Goal: Information Seeking & Learning: Learn about a topic

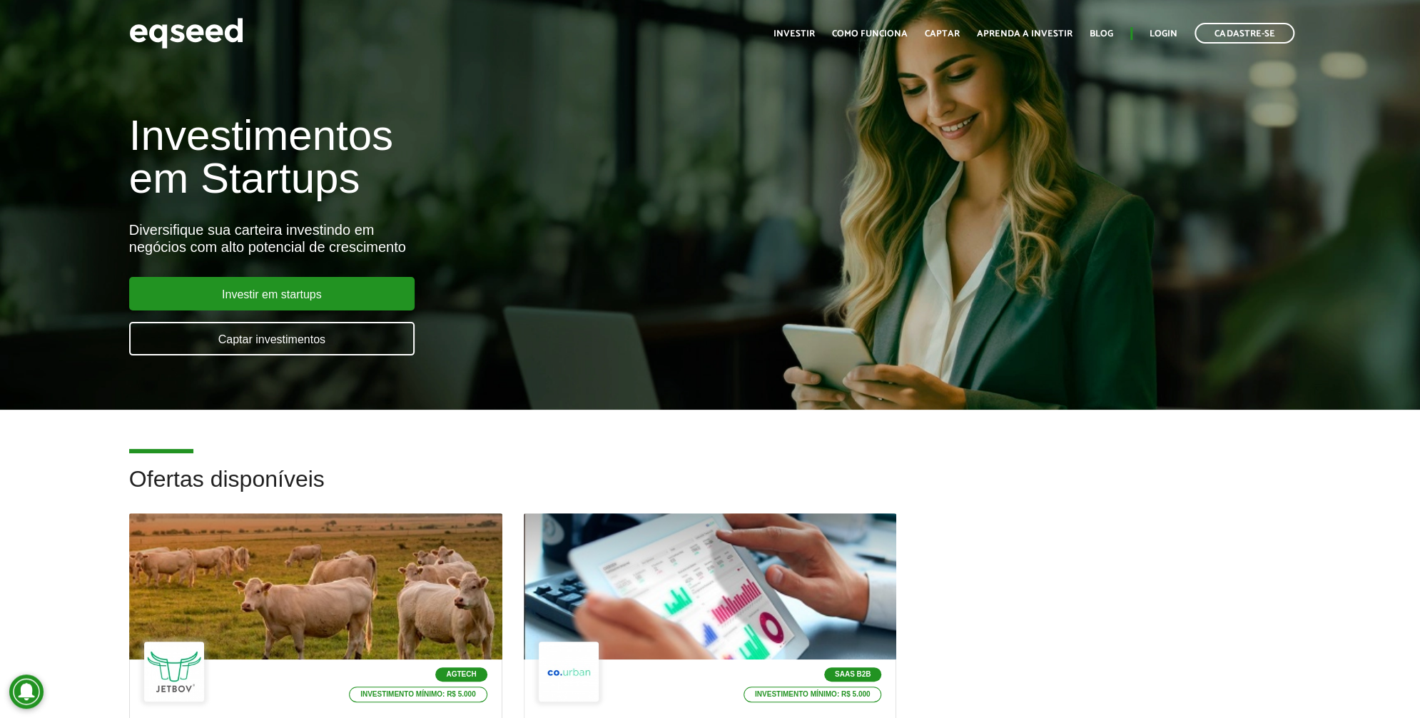
click at [823, 21] on div "Toggle navigation Início Investir Como funciona Captar Aprenda a investir Blog …" at bounding box center [1033, 33] width 535 height 38
click at [809, 35] on link "Investir" at bounding box center [793, 33] width 41 height 9
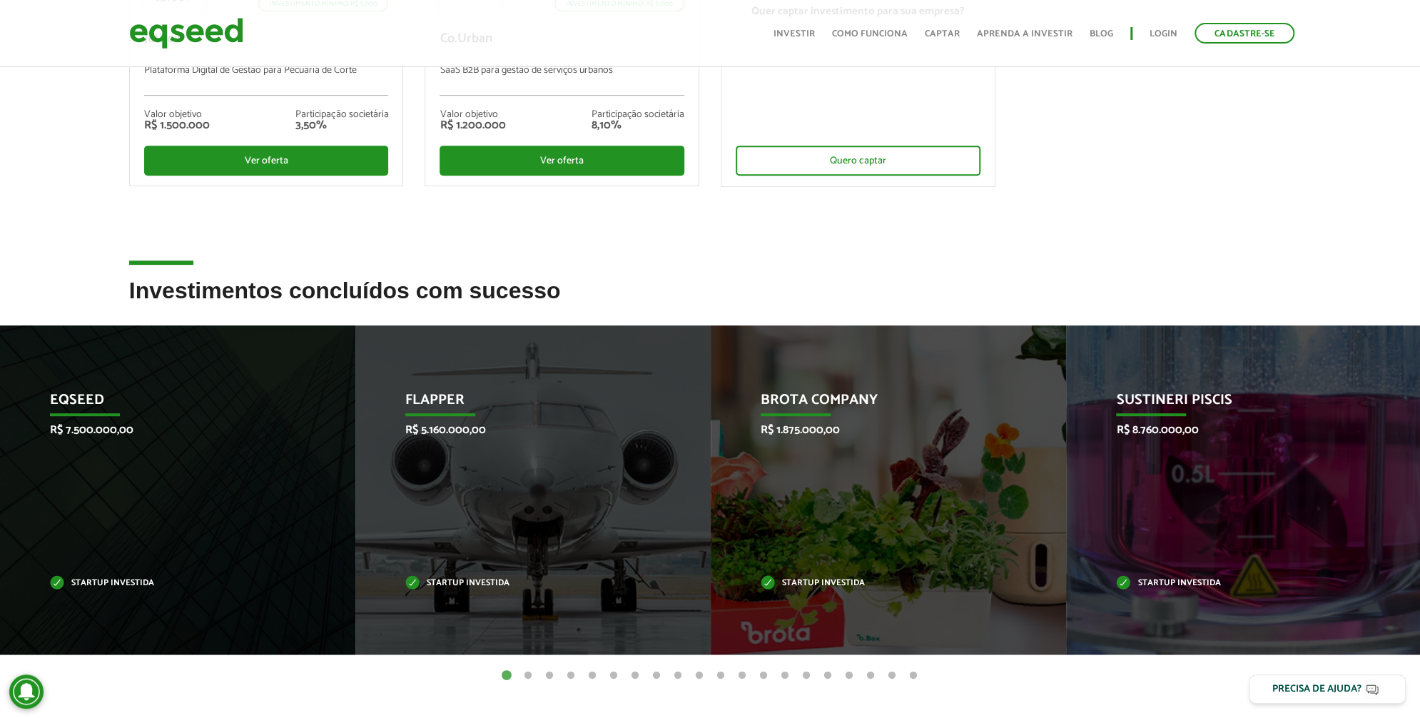
scroll to position [357, 0]
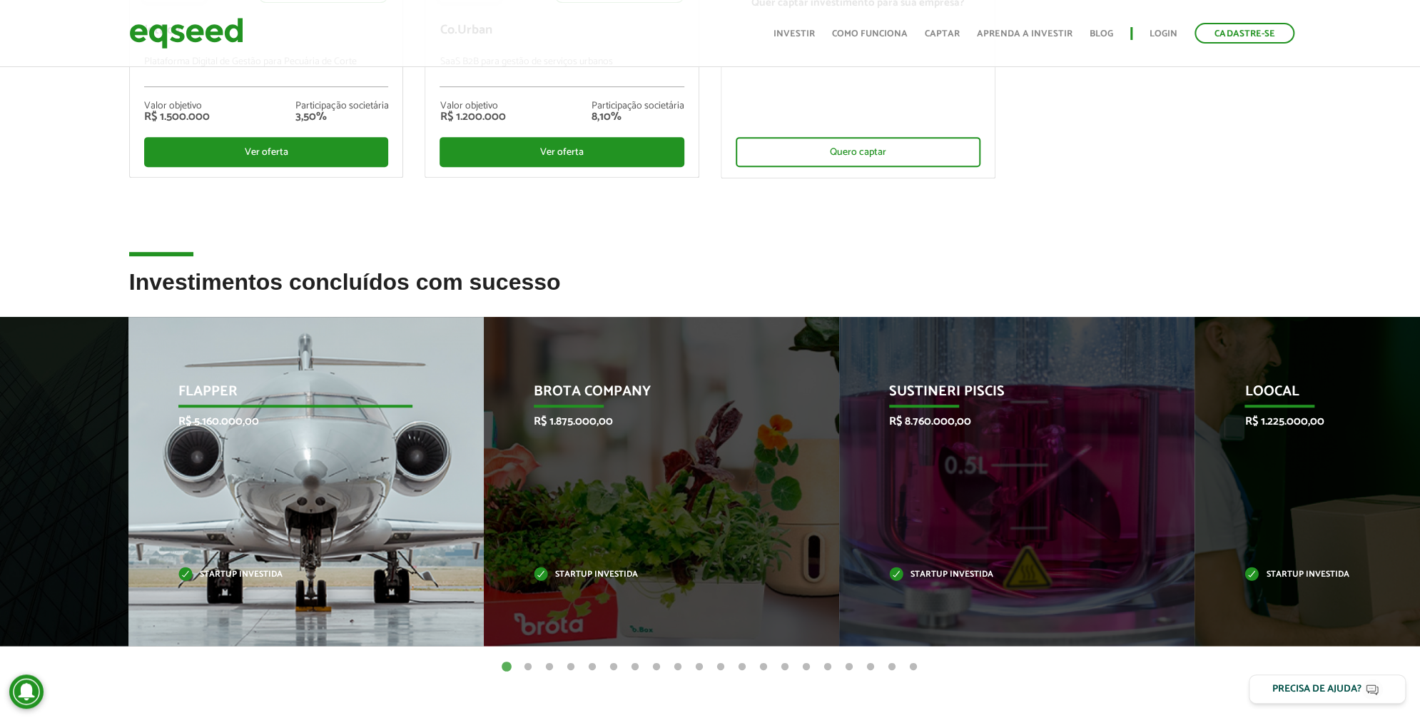
drag, startPoint x: 624, startPoint y: 445, endPoint x: 444, endPoint y: 439, distance: 179.2
click at [444, 439] on div "Flapper R$ 5.160.000,00 Startup investida" at bounding box center [295, 481] width 334 height 329
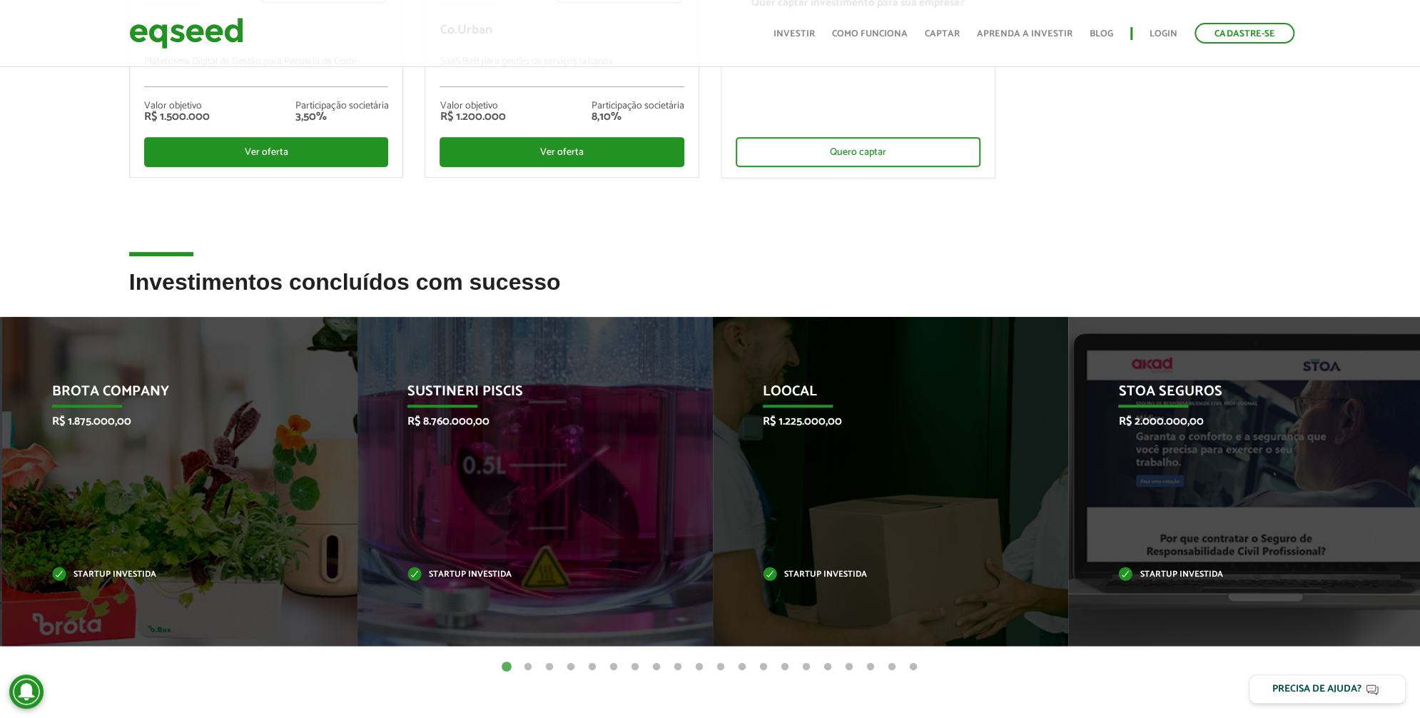
drag, startPoint x: 997, startPoint y: 432, endPoint x: 354, endPoint y: 398, distance: 644.4
click at [354, 398] on li "Brota Company R$ 1.875.000,00 Startup investida" at bounding box center [179, 481] width 355 height 329
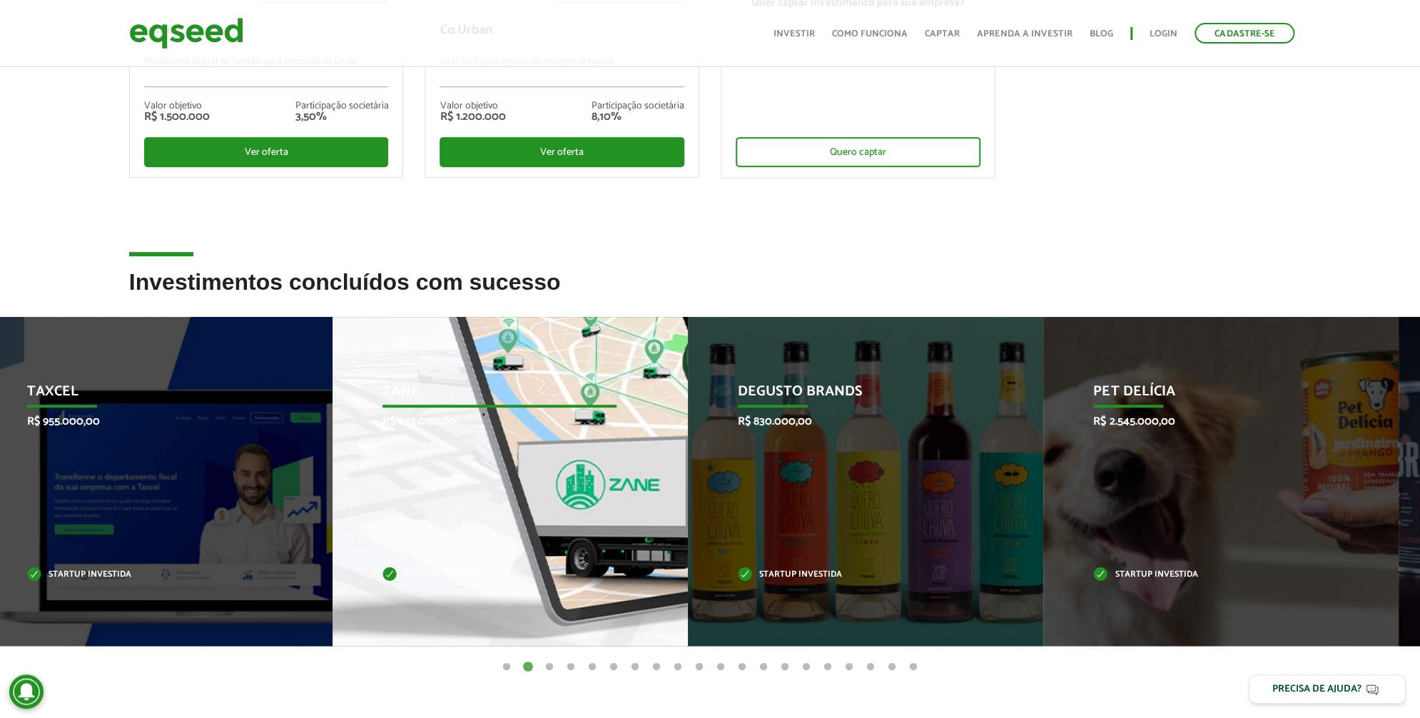
drag, startPoint x: 1042, startPoint y: 464, endPoint x: 300, endPoint y: 408, distance: 744.0
click at [304, 408] on div "Taxcel R$ 955.000,00 Startup investida" at bounding box center [144, 481] width 334 height 329
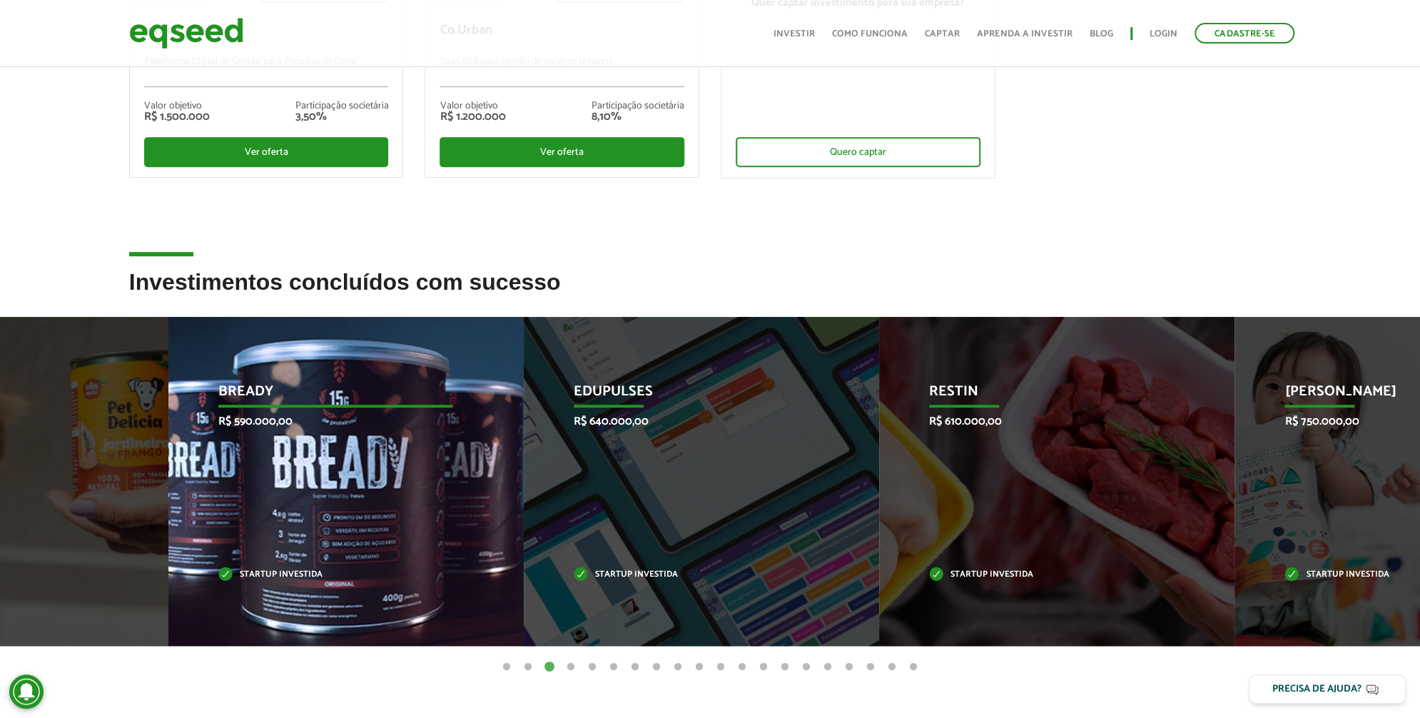
drag, startPoint x: 882, startPoint y: 511, endPoint x: 384, endPoint y: 485, distance: 499.3
click at [384, 485] on div "Bready R$ 590.000,00 Startup investida" at bounding box center [335, 481] width 334 height 329
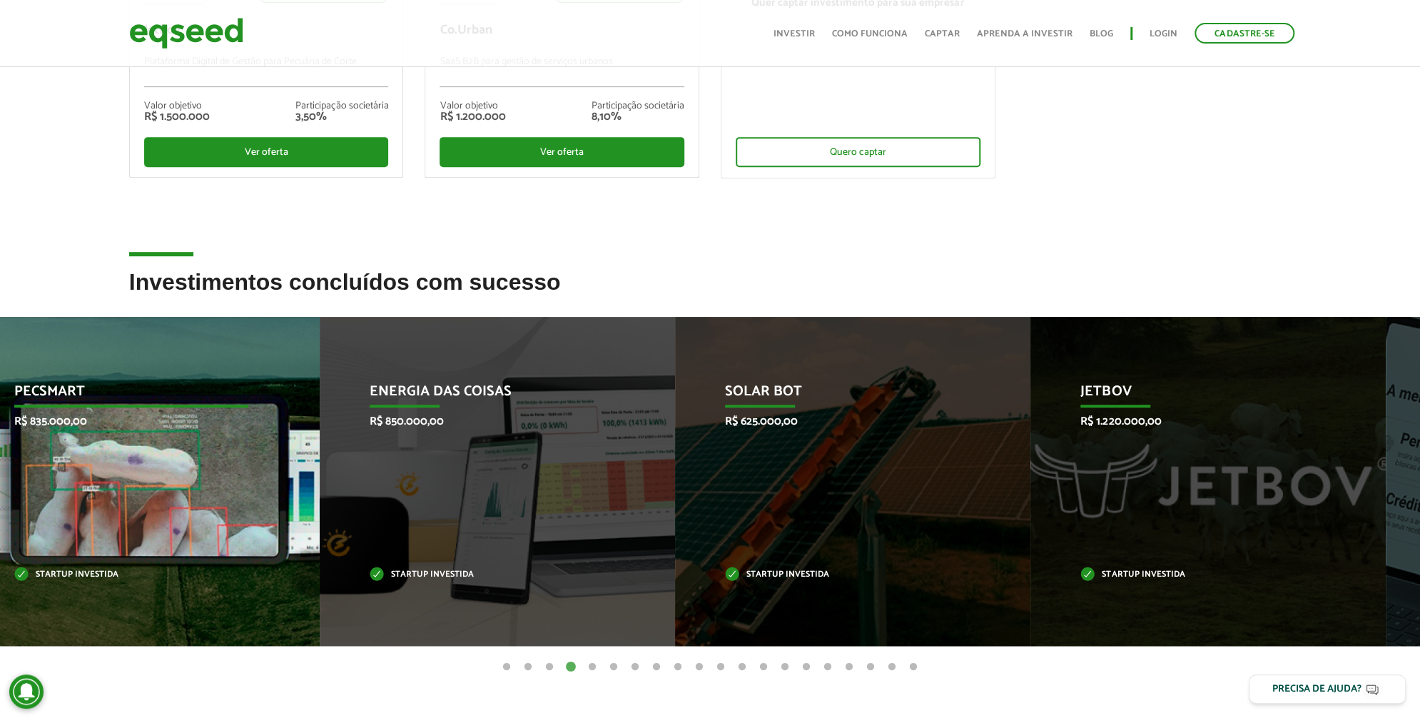
drag, startPoint x: 716, startPoint y: 495, endPoint x: 123, endPoint y: 452, distance: 595.1
click at [123, 452] on div "Pecsmart R$ 835.000,00 Startup investida" at bounding box center [131, 481] width 334 height 329
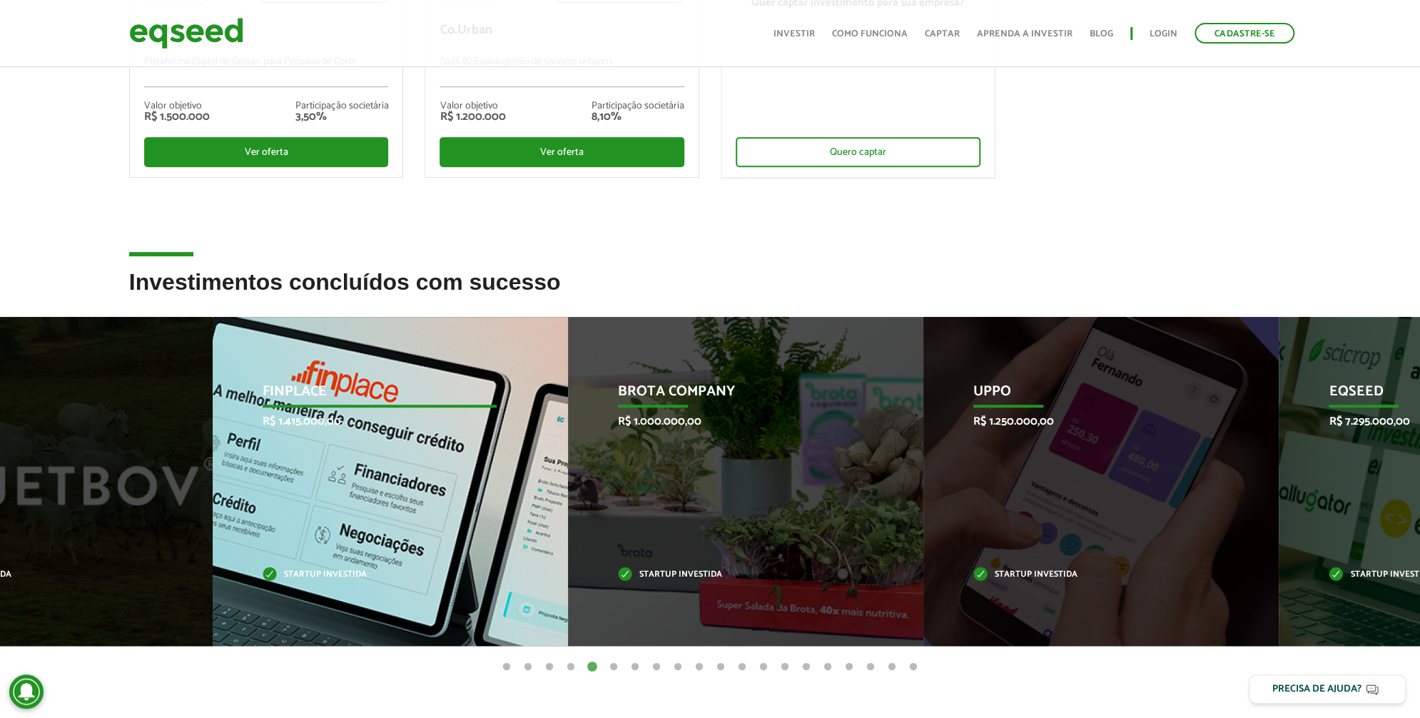
drag, startPoint x: 669, startPoint y: 457, endPoint x: 225, endPoint y: 432, distance: 445.1
click at [225, 432] on div "Finplace R$ 1.415.000,00 Startup investida" at bounding box center [380, 481] width 334 height 329
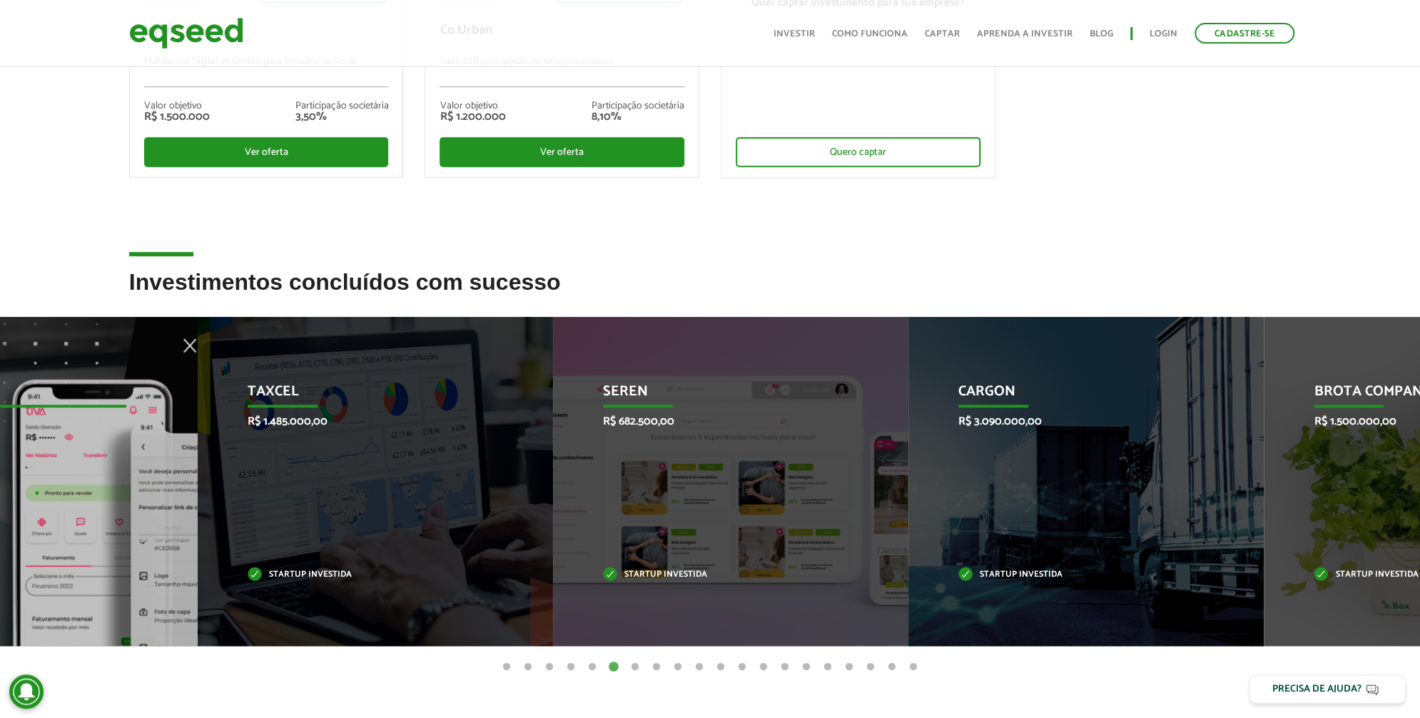
drag, startPoint x: 997, startPoint y: 469, endPoint x: 91, endPoint y: 417, distance: 907.5
click at [116, 422] on div "Tiva R$ 632.500,00 Startup investida" at bounding box center [9, 481] width 334 height 329
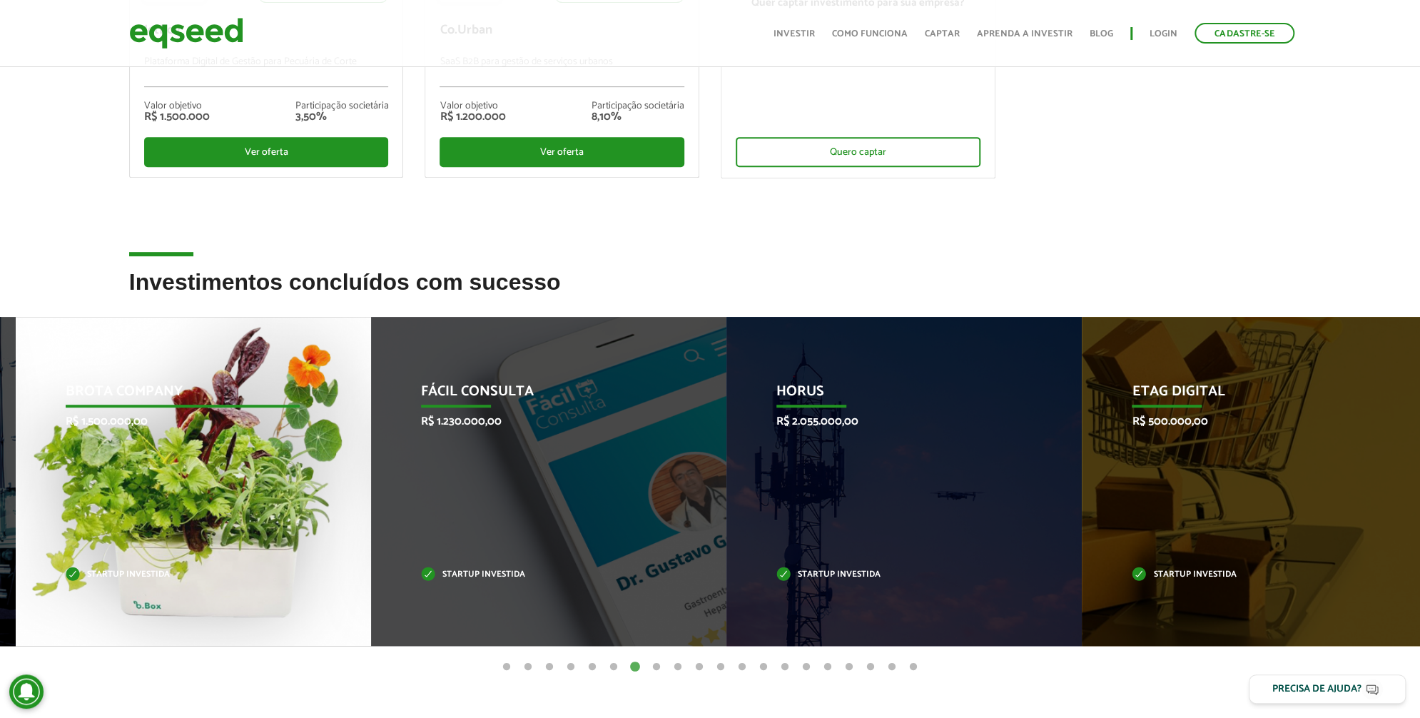
drag, startPoint x: 891, startPoint y: 415, endPoint x: 196, endPoint y: 404, distance: 694.9
click at [196, 404] on div "Brota Company R$ 1.500.000,00 Startup investida" at bounding box center [183, 481] width 334 height 329
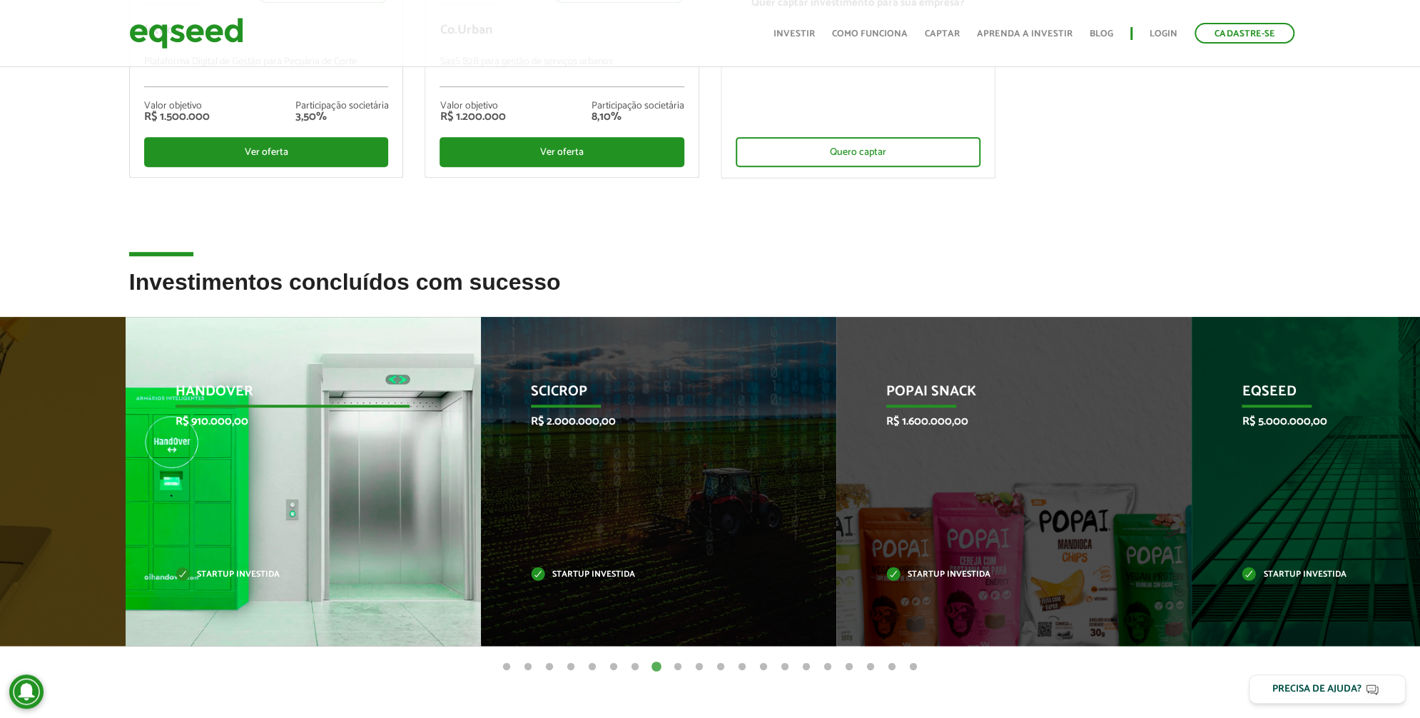
drag, startPoint x: 838, startPoint y: 417, endPoint x: 257, endPoint y: 389, distance: 581.4
click at [257, 389] on div "HandOver R$ 910.000,00 Startup investida" at bounding box center [293, 481] width 334 height 329
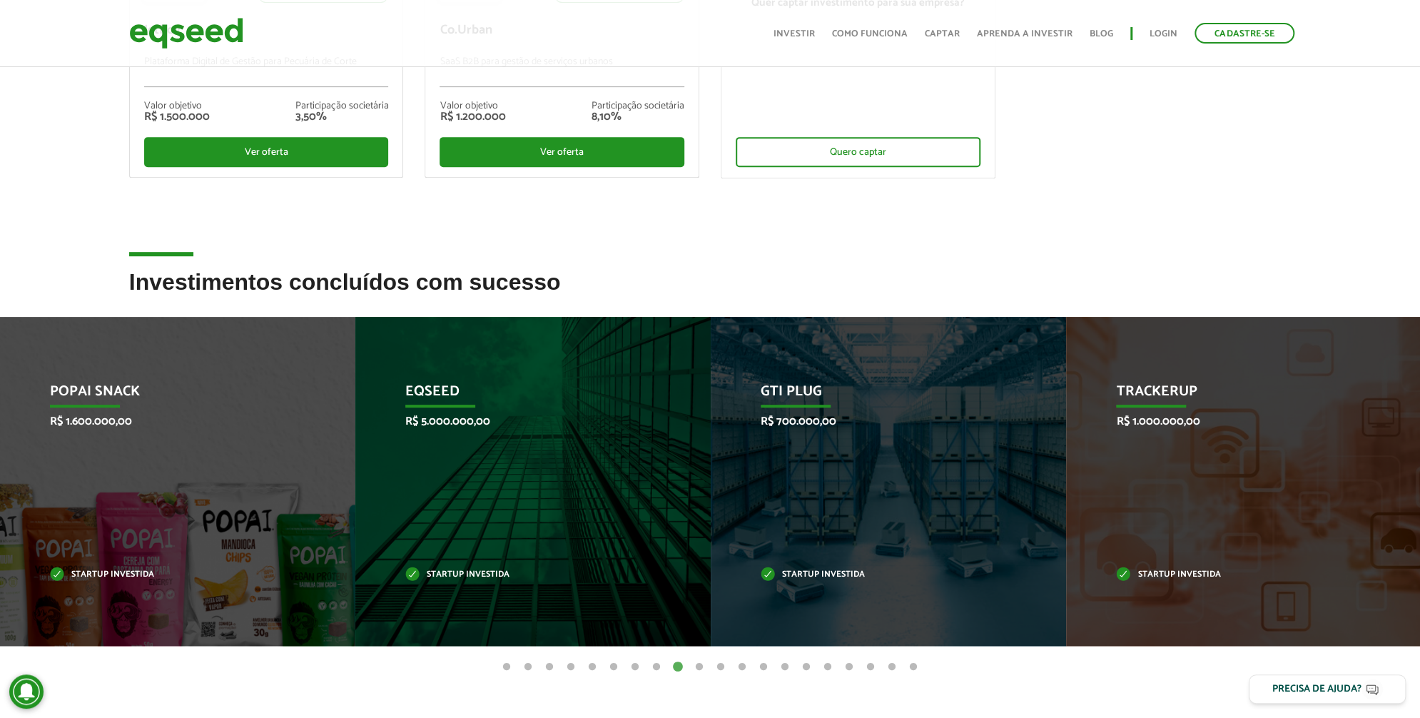
drag, startPoint x: 1100, startPoint y: 159, endPoint x: 1048, endPoint y: 96, distance: 82.1
click at [1099, 159] on ul "Agtech Investimento mínimo: R$ 5.000 JetBov Plataforma Digital de Gestão para P…" at bounding box center [709, 8] width 1183 height 389
